Goal: Task Accomplishment & Management: Complete application form

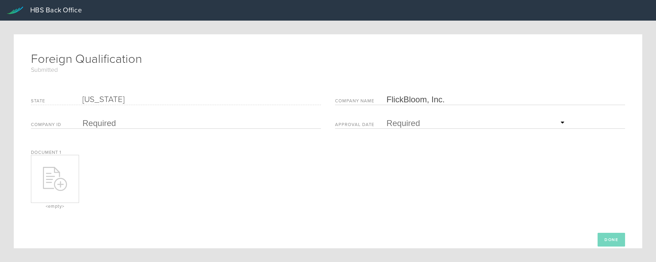
click at [106, 124] on input "text" at bounding box center [199, 123] width 235 height 10
paste input "605 967 023"
type input "605 967 023"
click at [405, 120] on input "text" at bounding box center [476, 123] width 180 height 10
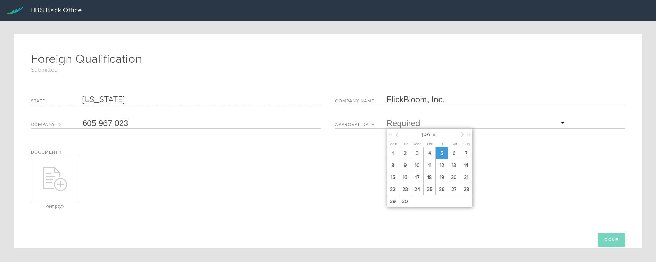
click at [441, 152] on span "5" at bounding box center [441, 153] width 12 height 12
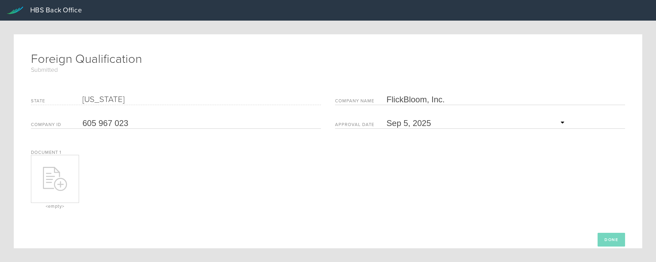
click at [68, 174] on div at bounding box center [54, 179] width 47 height 24
type input "C:\fakepath\approved WA FQ.pdf"
click at [602, 238] on button "Done" at bounding box center [610, 240] width 27 height 14
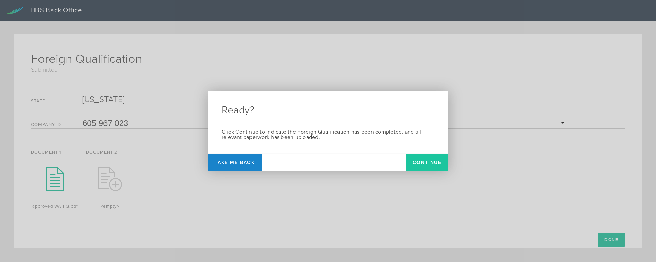
click at [429, 167] on button "Continue" at bounding box center [427, 162] width 43 height 17
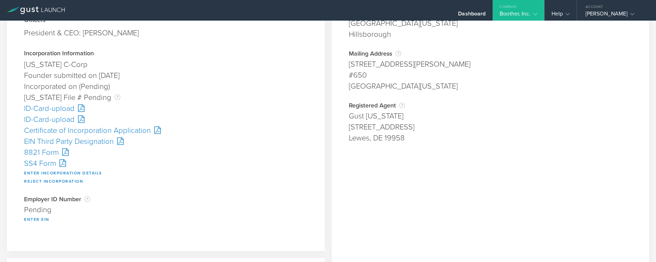
scroll to position [103, 0]
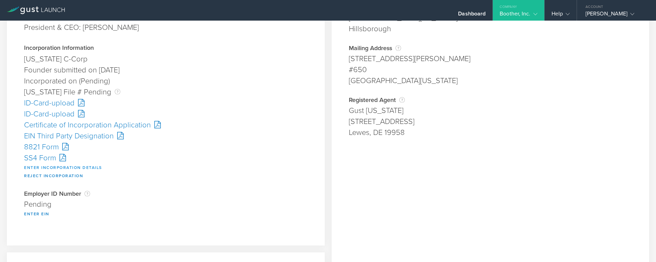
click at [61, 166] on button "Enter Incorporation Details" at bounding box center [63, 167] width 78 height 8
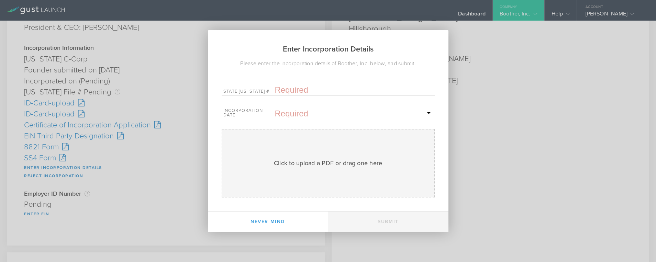
drag, startPoint x: 288, startPoint y: 91, endPoint x: 287, endPoint y: 96, distance: 4.9
click at [288, 91] on input "text" at bounding box center [354, 90] width 158 height 10
paste input "10321955"
type input "10321955"
click at [286, 112] on input "text" at bounding box center [354, 114] width 158 height 10
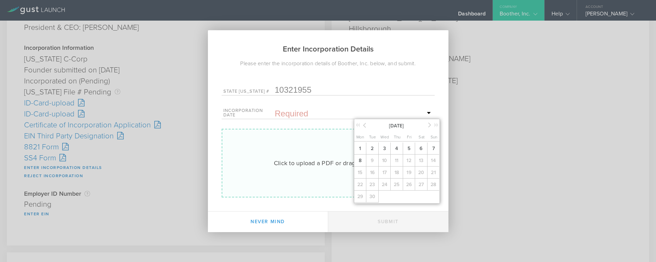
click at [407, 147] on span "5" at bounding box center [409, 149] width 12 height 12
click at [333, 159] on div "Click to upload a PDF or drag one here" at bounding box center [328, 163] width 109 height 9
type input "C:\fakepath\10321955.pdf"
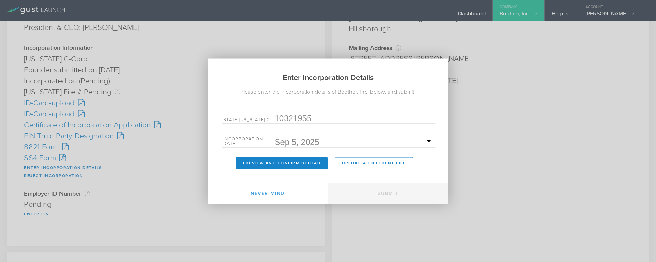
click at [271, 156] on form "State ID # 10321955 Incorporation Date September 2025 Mon Tue Wed Thu Fri Sat S…" at bounding box center [328, 139] width 213 height 59
click at [272, 161] on button "Preview and Confirm Upload" at bounding box center [282, 163] width 92 height 12
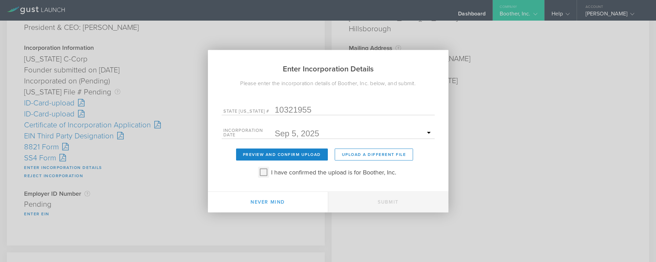
click at [262, 172] on input "I have confirmed the upload is for Boother, Inc." at bounding box center [263, 172] width 11 height 11
checkbox input "true"
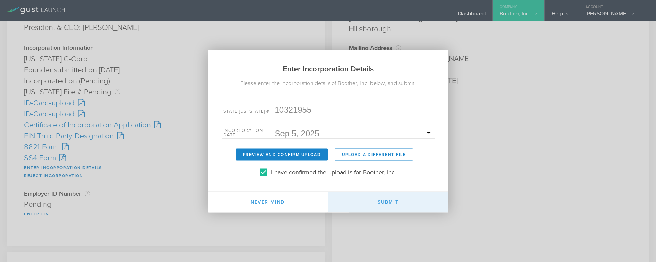
click at [387, 198] on button "Submit" at bounding box center [388, 202] width 120 height 21
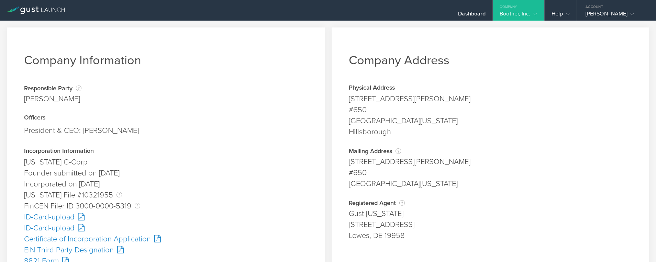
scroll to position [34, 0]
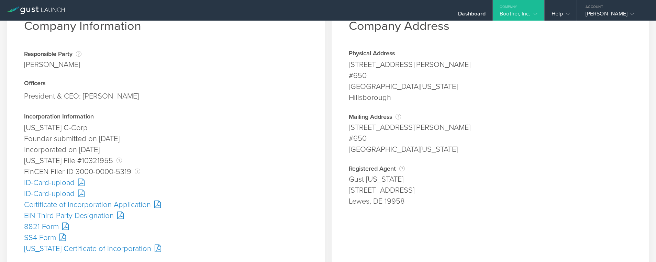
click at [47, 237] on div "SS4 Form" at bounding box center [165, 237] width 283 height 11
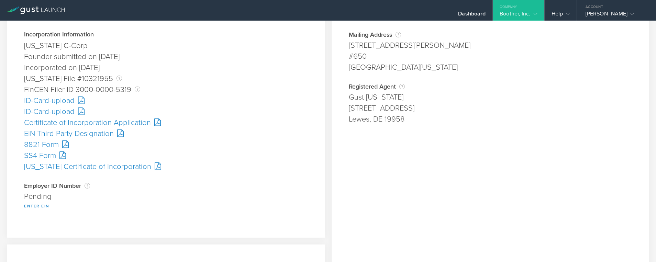
scroll to position [172, 0]
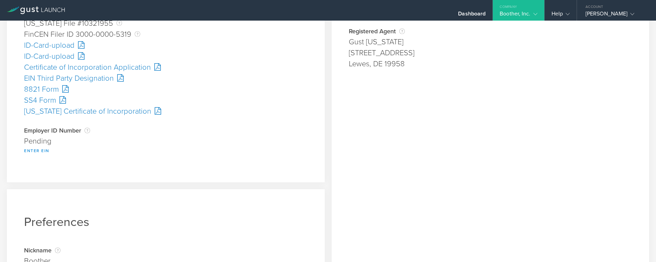
click at [40, 147] on button "Enter EIN" at bounding box center [36, 151] width 25 height 8
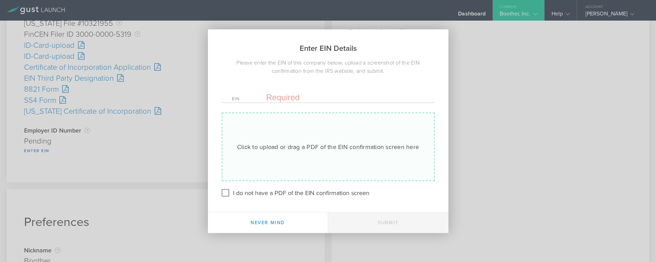
drag, startPoint x: 288, startPoint y: 96, endPoint x: 298, endPoint y: 115, distance: 22.1
click at [288, 96] on input "text" at bounding box center [345, 97] width 158 height 10
paste input "39-4216654"
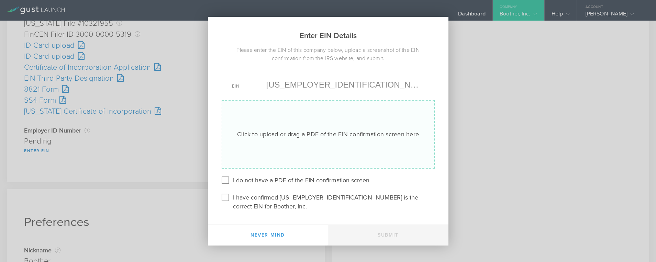
type input "39-4216654"
click at [291, 137] on div "Click to upload or drag a PDF of the EIN confirmation screen here" at bounding box center [328, 134] width 182 height 9
type input "C:\fakepath\EIN.pdf"
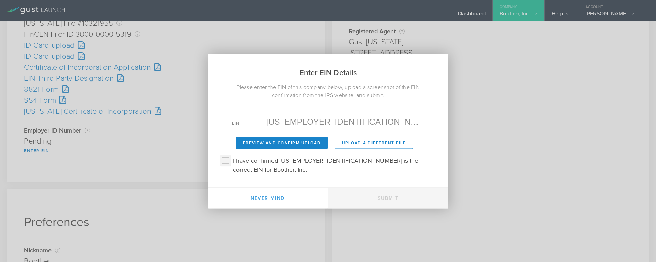
click at [223, 163] on input "I have confirmed 39-4216654 is the correct EIN for Boother, Inc." at bounding box center [225, 160] width 11 height 11
checkbox input "true"
click at [276, 148] on button "Preview and Confirm Upload" at bounding box center [282, 143] width 92 height 12
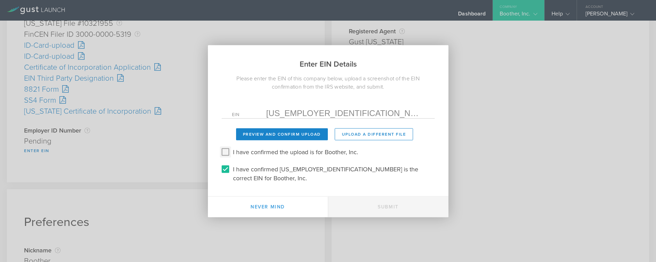
click at [227, 155] on input "I have confirmed the upload is for Boother, Inc." at bounding box center [225, 151] width 11 height 11
checkbox input "true"
click at [398, 203] on button "Submit" at bounding box center [388, 206] width 120 height 21
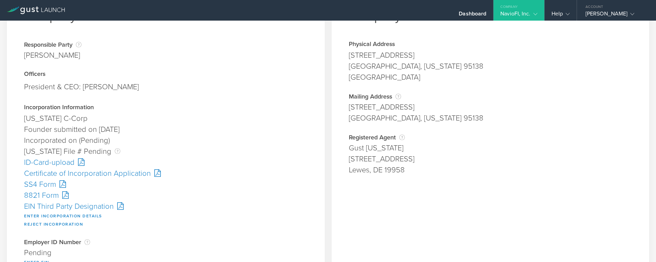
scroll to position [69, 0]
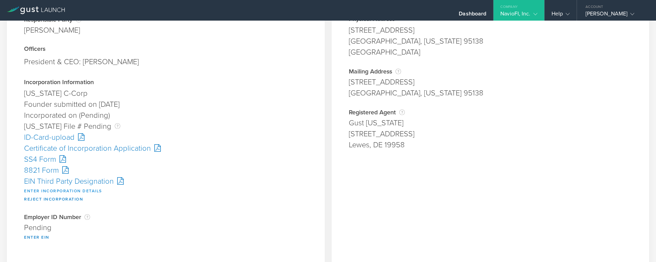
click at [49, 192] on button "Enter Incorporation Details" at bounding box center [63, 191] width 78 height 8
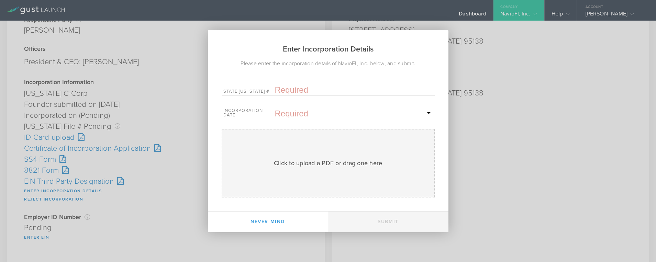
drag, startPoint x: 292, startPoint y: 89, endPoint x: 293, endPoint y: 99, distance: 9.6
click at [292, 89] on input "text" at bounding box center [354, 90] width 158 height 10
paste input "9685047"
type input "9685047"
click at [280, 114] on input "text" at bounding box center [354, 114] width 158 height 10
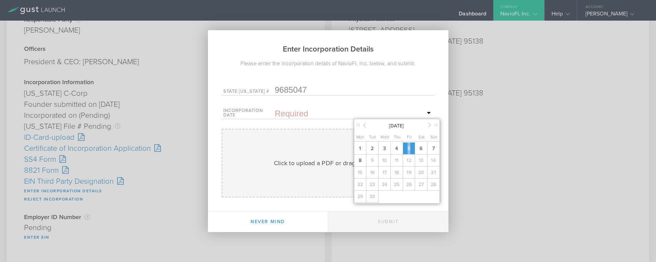
click at [409, 148] on span "5" at bounding box center [409, 149] width 12 height 12
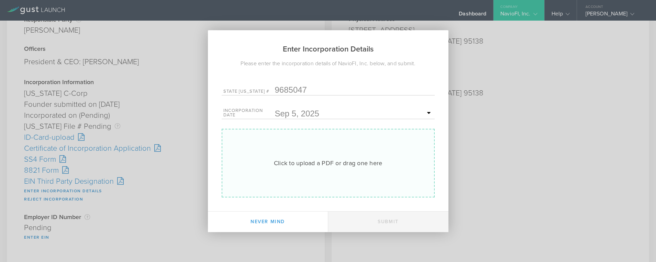
click at [324, 161] on div "Click to upload a PDF or drag one here" at bounding box center [328, 163] width 109 height 9
type input "C:\fakepath\9685047.pdf"
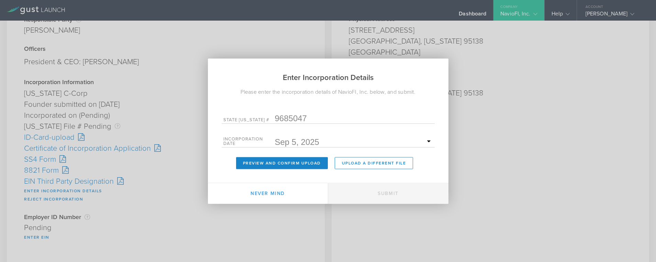
drag, startPoint x: 314, startPoint y: 119, endPoint x: 252, endPoint y: 118, distance: 62.2
click at [252, 118] on div "State ID # 9685047" at bounding box center [328, 117] width 213 height 14
type input "10322109"
drag, startPoint x: 309, startPoint y: 161, endPoint x: 307, endPoint y: 166, distance: 5.1
click at [309, 161] on button "Preview and Confirm Upload" at bounding box center [282, 163] width 92 height 12
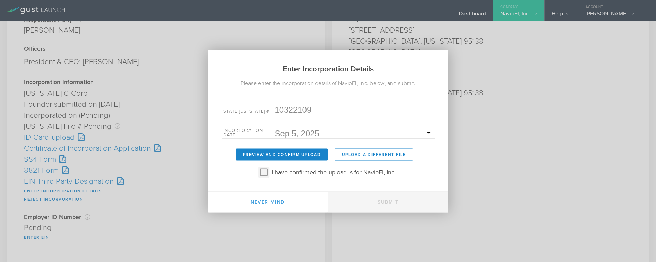
click at [262, 173] on input "I have confirmed the upload is for NavioFI, Inc." at bounding box center [263, 172] width 11 height 11
checkbox input "true"
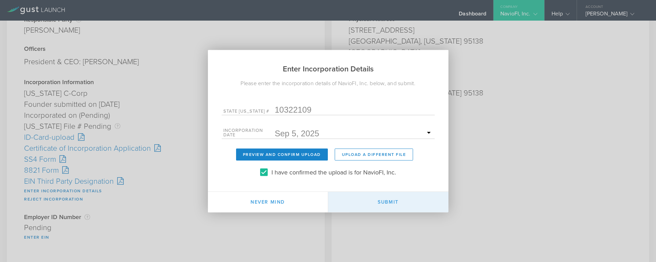
click at [371, 207] on button "Submit" at bounding box center [388, 202] width 120 height 21
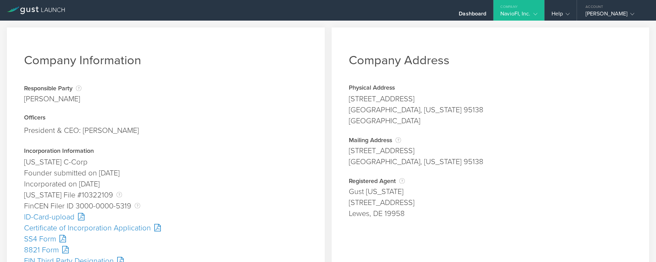
scroll to position [34, 0]
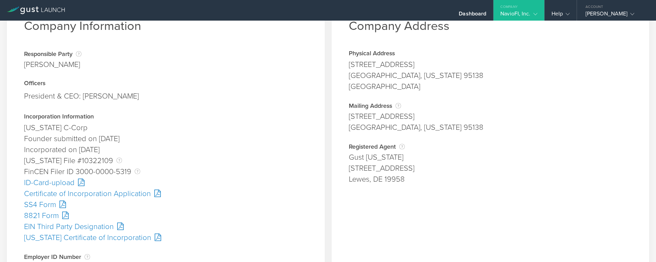
click at [48, 207] on div "SS4 Form" at bounding box center [165, 204] width 283 height 11
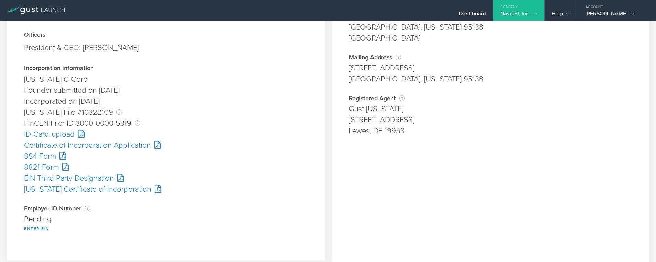
scroll to position [137, 0]
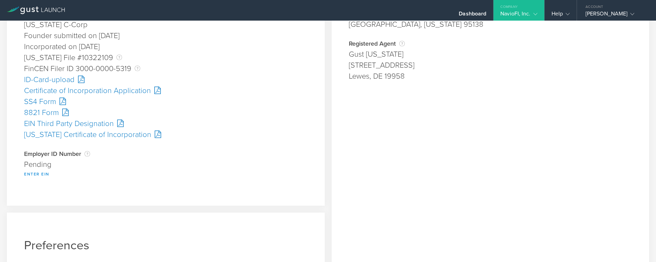
click at [30, 174] on button "Enter EIN" at bounding box center [36, 174] width 25 height 8
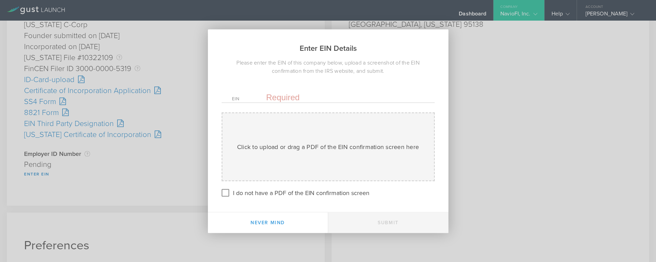
click at [283, 97] on input "text" at bounding box center [345, 97] width 158 height 10
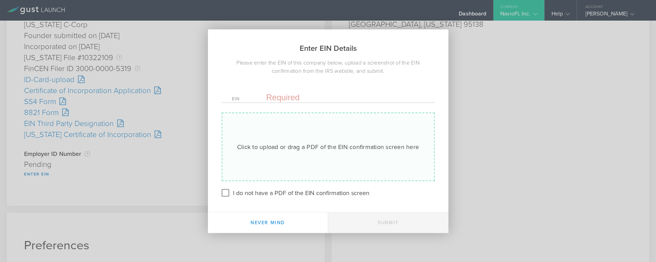
paste input "[US_EMPLOYER_IDENTIFICATION_NUMBER]"
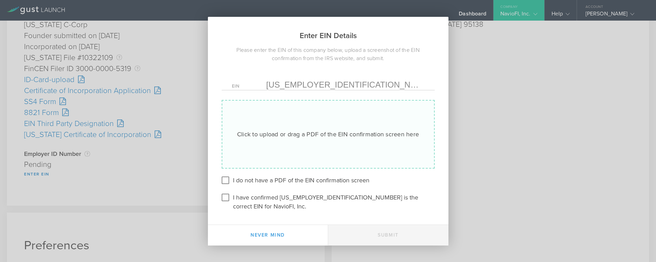
type input "[US_EMPLOYER_IDENTIFICATION_NUMBER]"
click at [289, 139] on div "Click to upload or drag a PDF of the EIN confirmation screen here" at bounding box center [328, 134] width 182 height 9
type input "C:\fakepath\EIN.pdf"
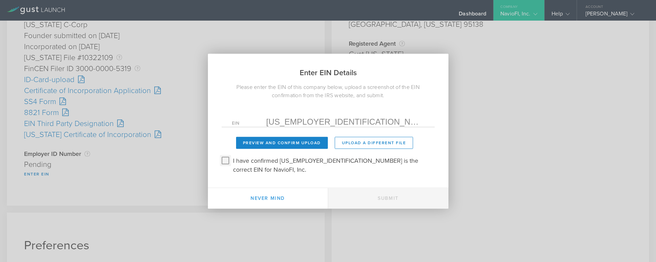
click at [221, 163] on input "I have confirmed [US_EMPLOYER_IDENTIFICATION_NUMBER] is the correct EIN for Nav…" at bounding box center [225, 160] width 11 height 11
checkbox input "true"
click at [260, 149] on button "Preview and Confirm Upload" at bounding box center [282, 143] width 92 height 12
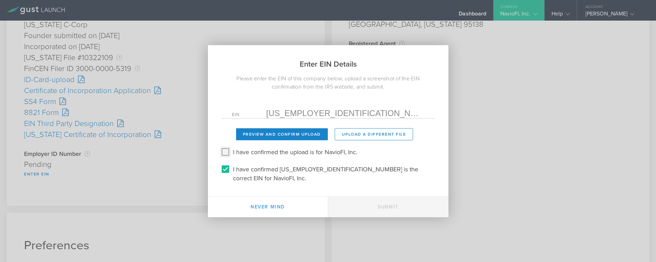
click at [223, 155] on input "I have confirmed the upload is for NavioFI, Inc." at bounding box center [225, 151] width 11 height 11
checkbox input "true"
drag, startPoint x: 388, startPoint y: 206, endPoint x: 373, endPoint y: 207, distance: 15.5
click at [388, 206] on button "Submit" at bounding box center [388, 206] width 120 height 21
